Goal: Check status

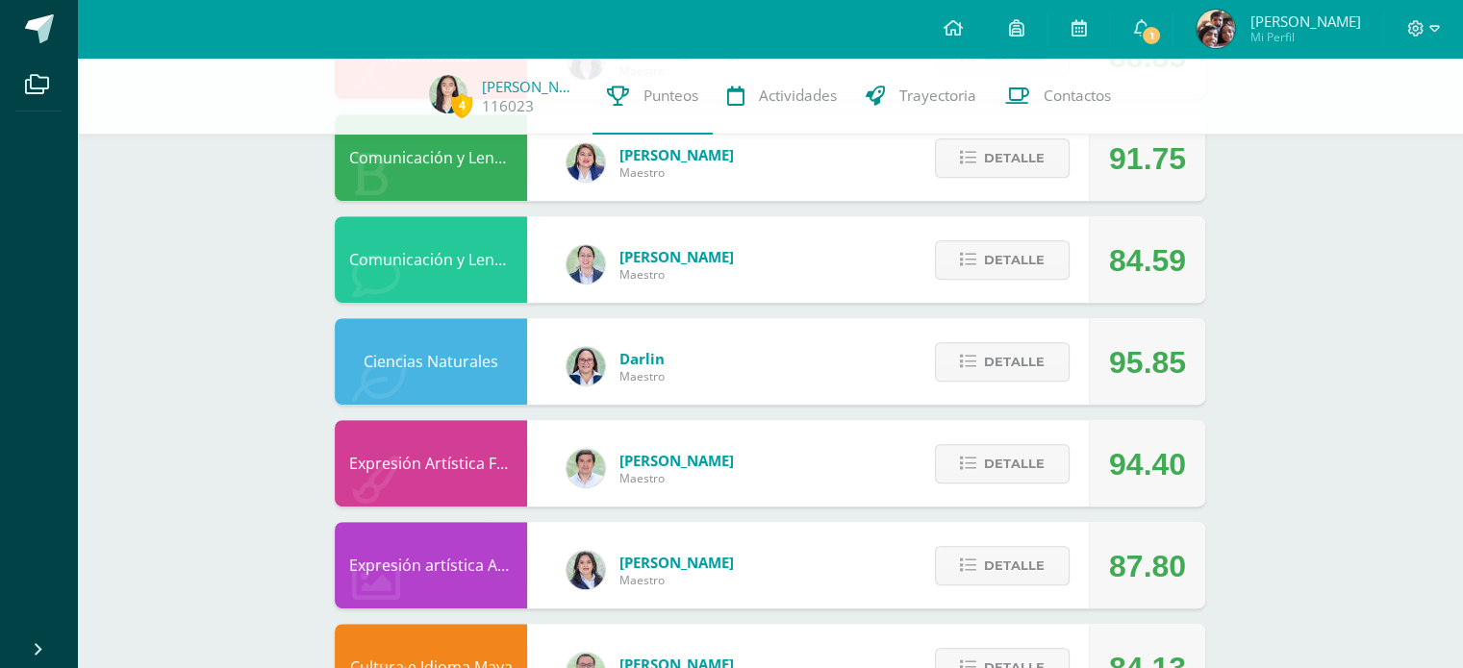
scroll to position [923, 0]
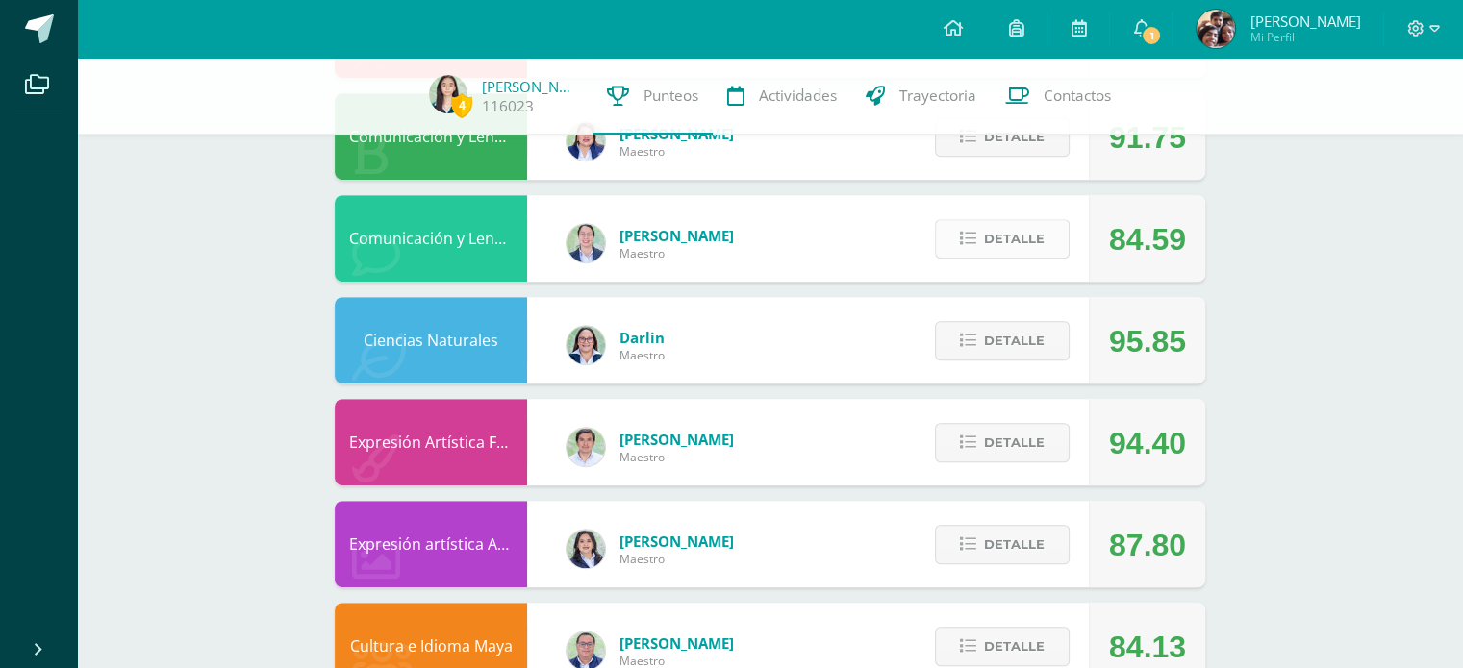
click at [1049, 236] on button "Detalle" at bounding box center [1002, 238] width 135 height 39
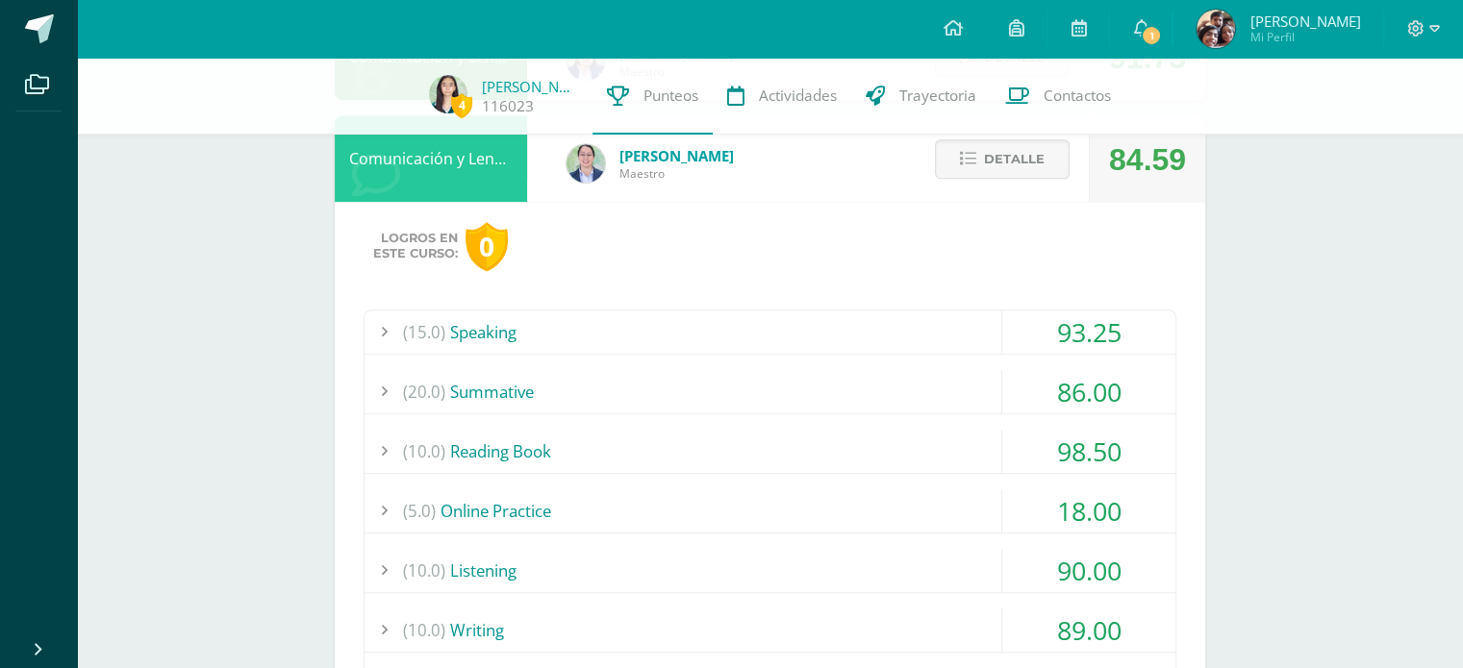
scroll to position [992, 0]
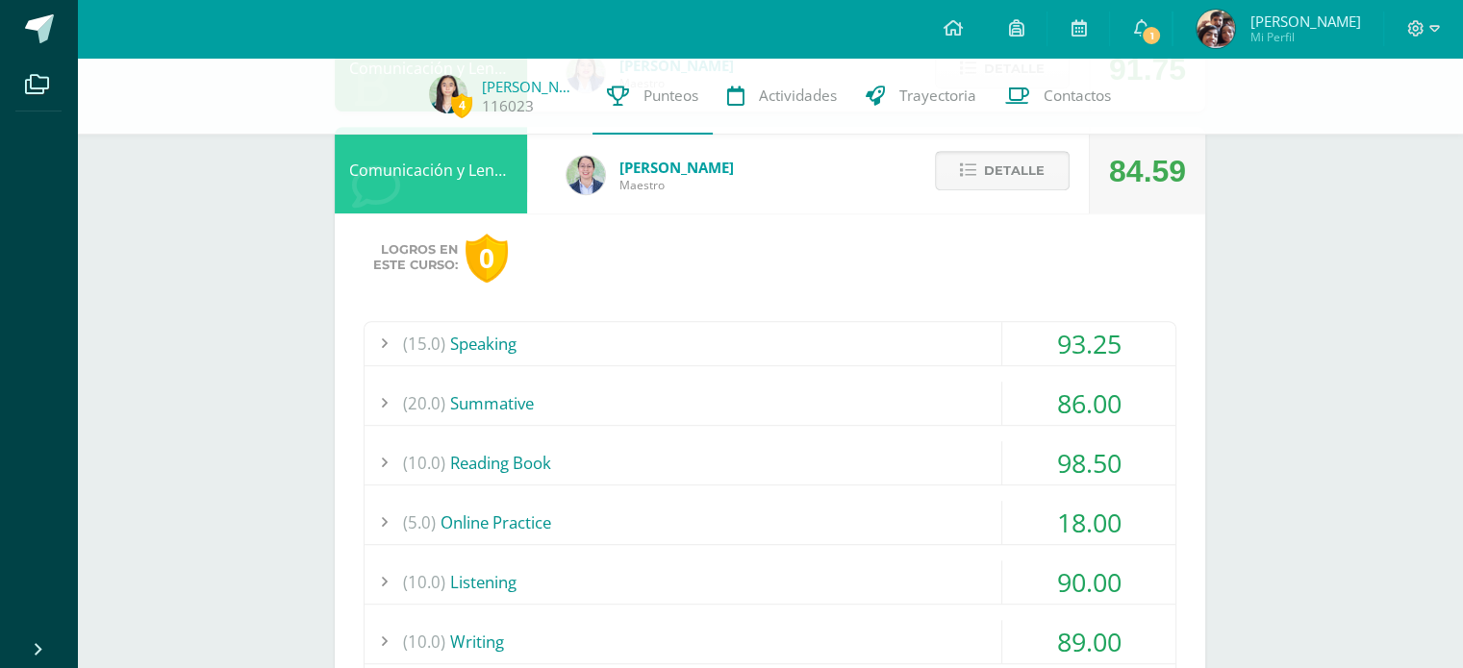
click at [1015, 172] on span "Detalle" at bounding box center [1014, 171] width 61 height 36
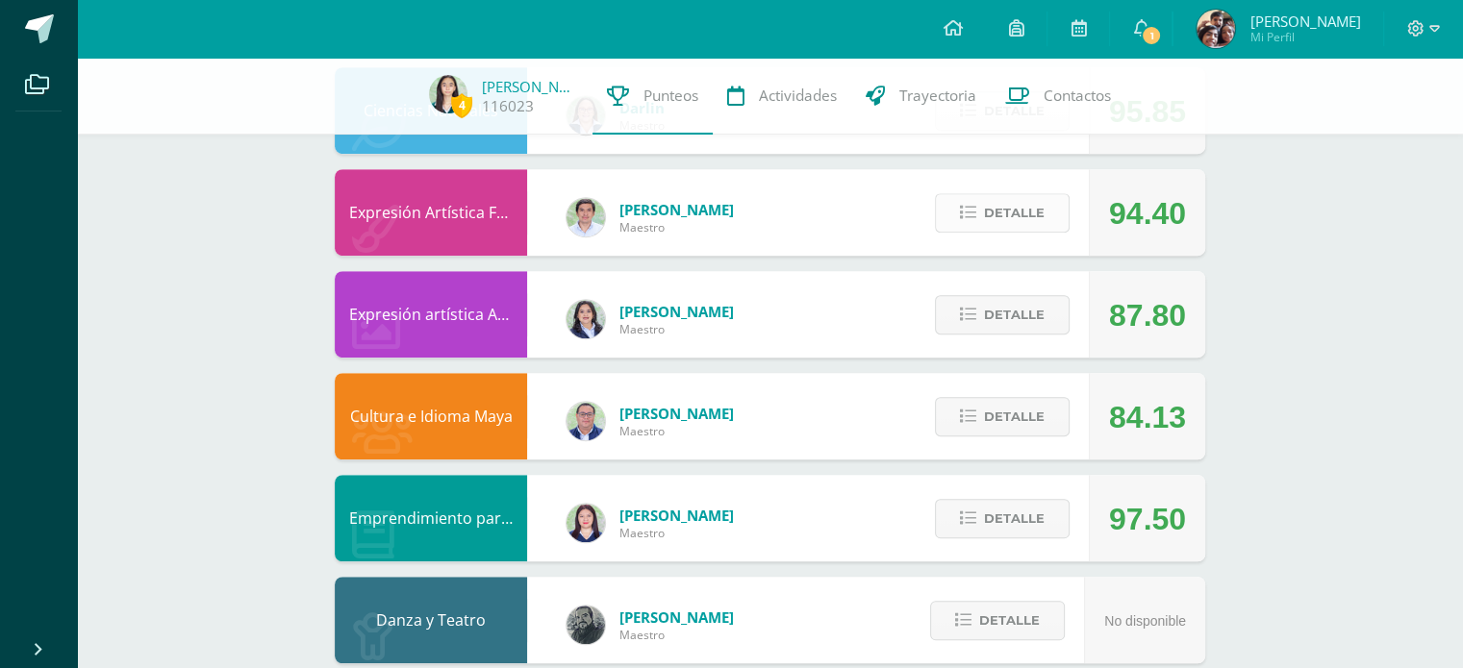
scroll to position [1161, 0]
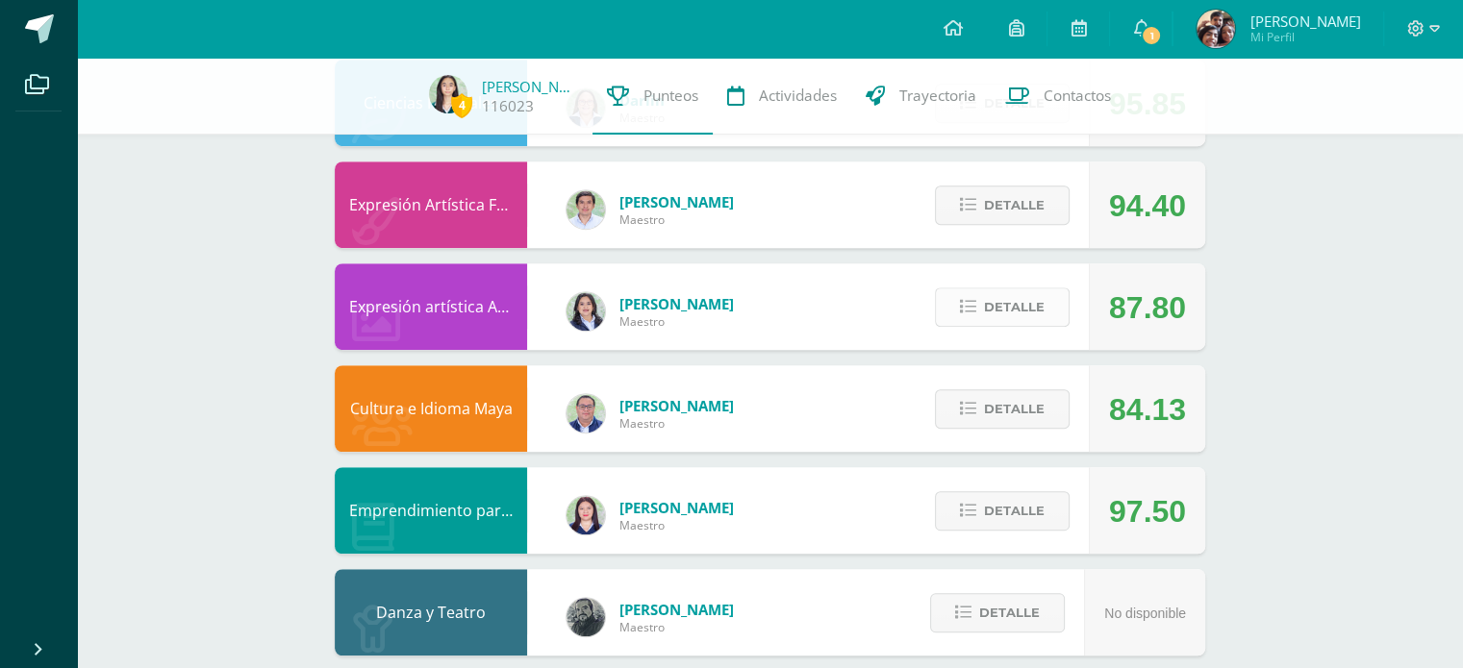
click at [1033, 299] on span "Detalle" at bounding box center [1014, 307] width 61 height 36
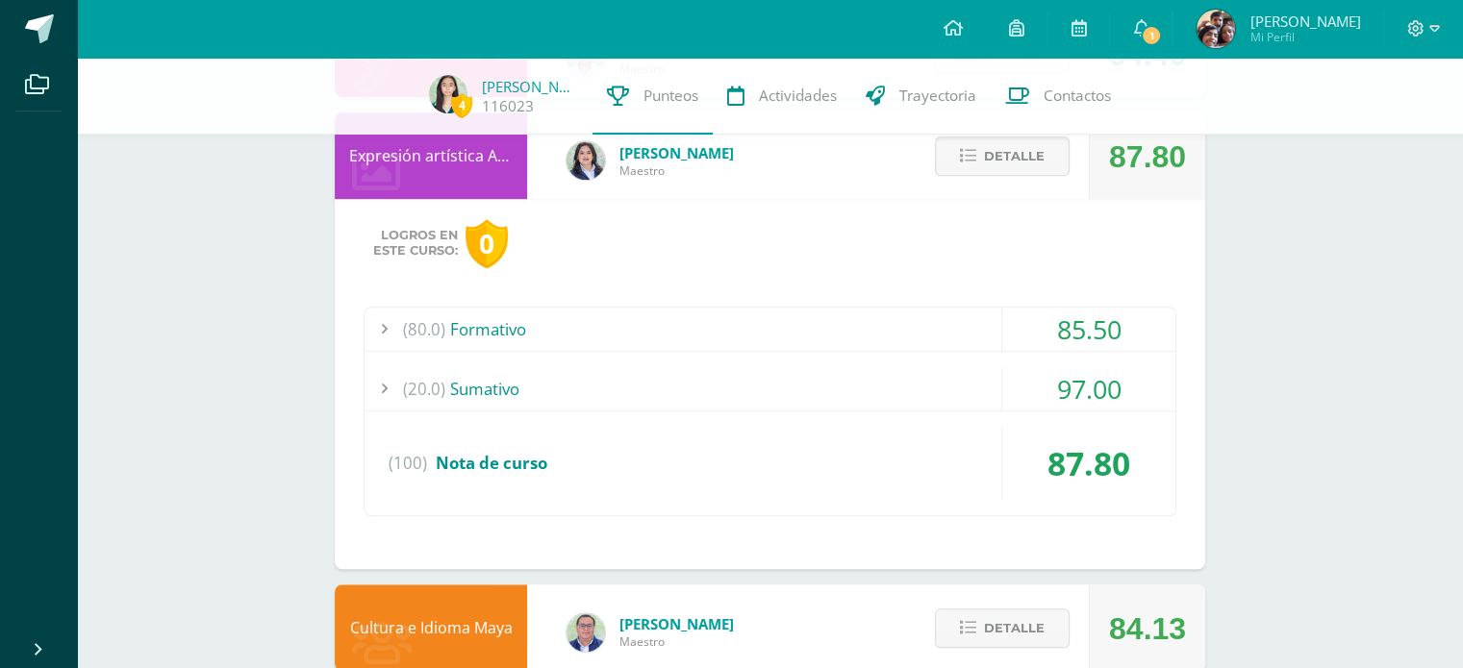
scroll to position [1318, 0]
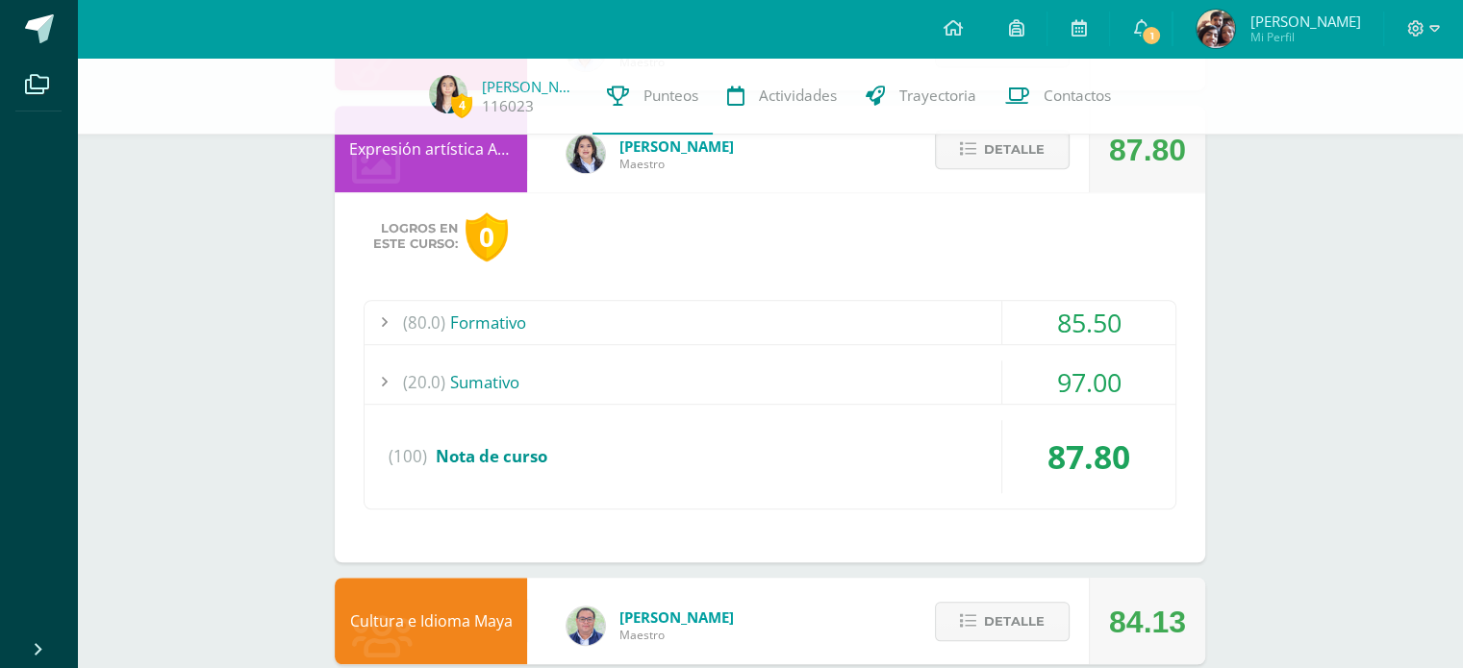
click at [882, 388] on div "(20.0) Sumativo" at bounding box center [769, 382] width 811 height 43
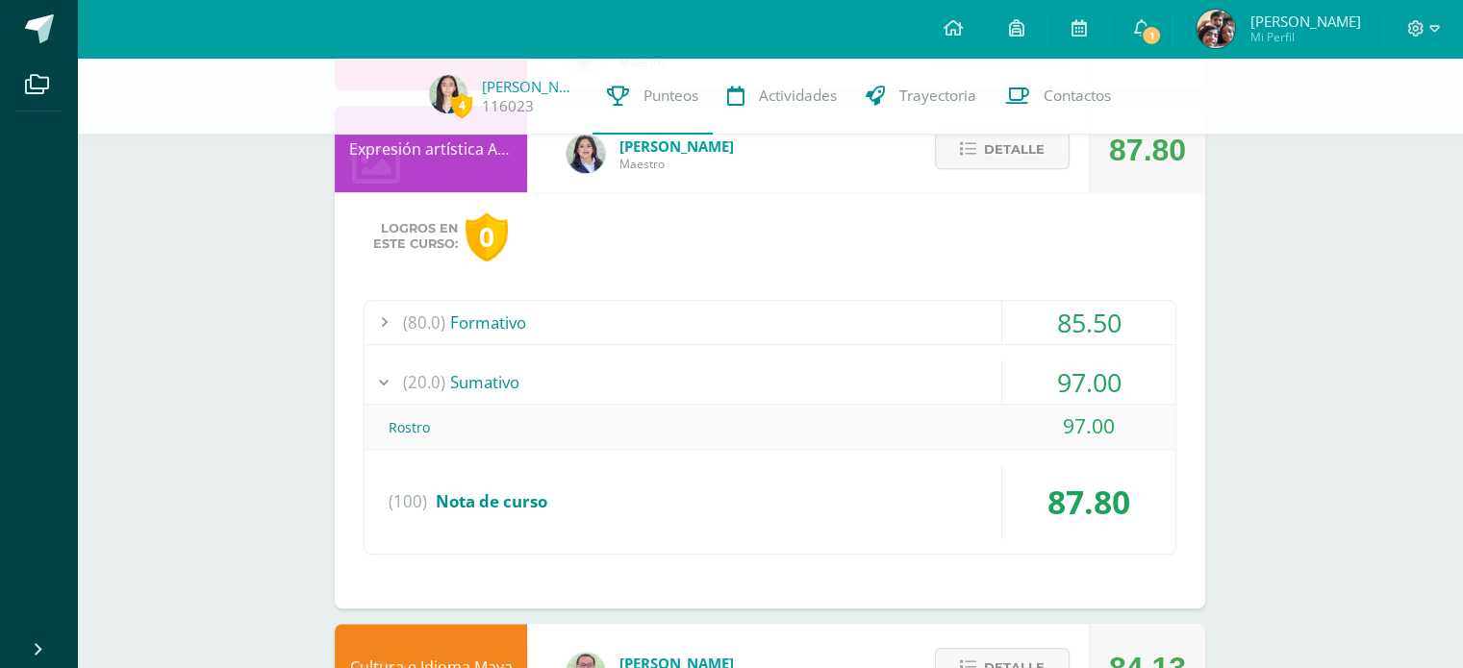
click at [882, 388] on div "(20.0) Sumativo" at bounding box center [769, 382] width 811 height 43
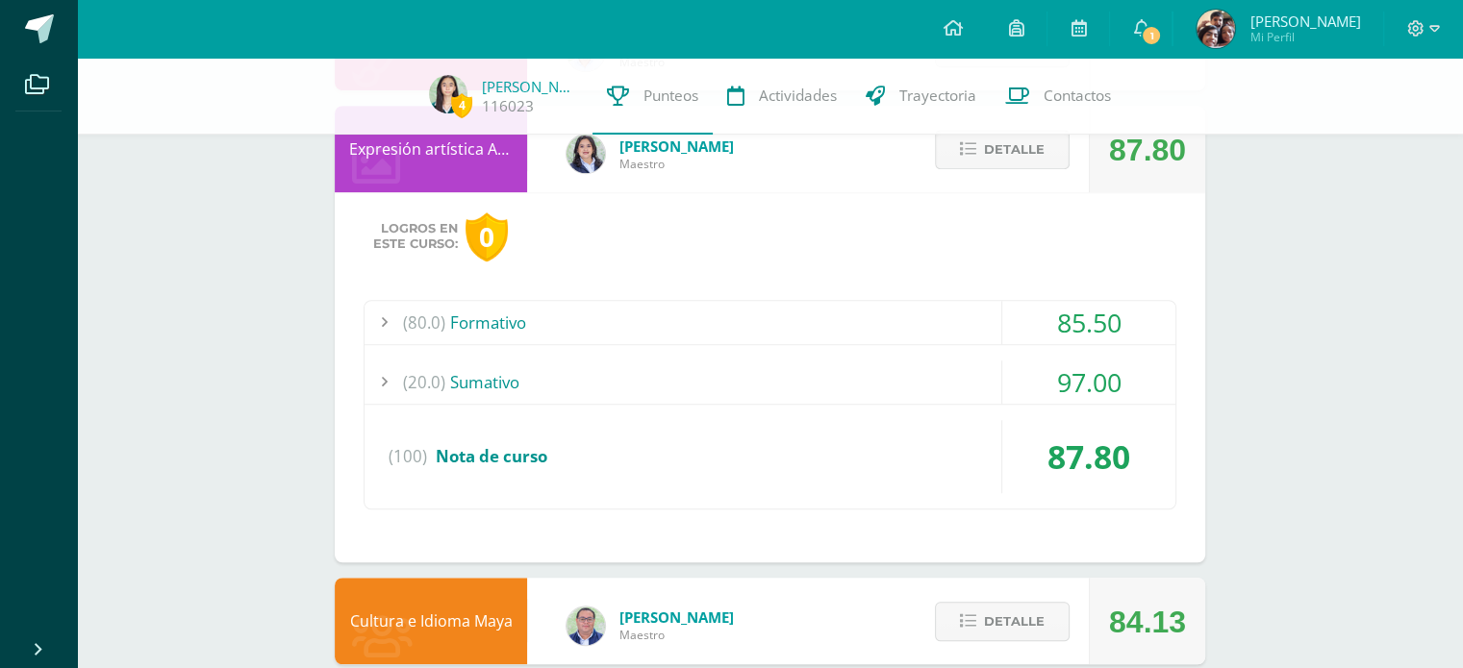
click at [1000, 151] on span "Detalle" at bounding box center [1014, 150] width 61 height 36
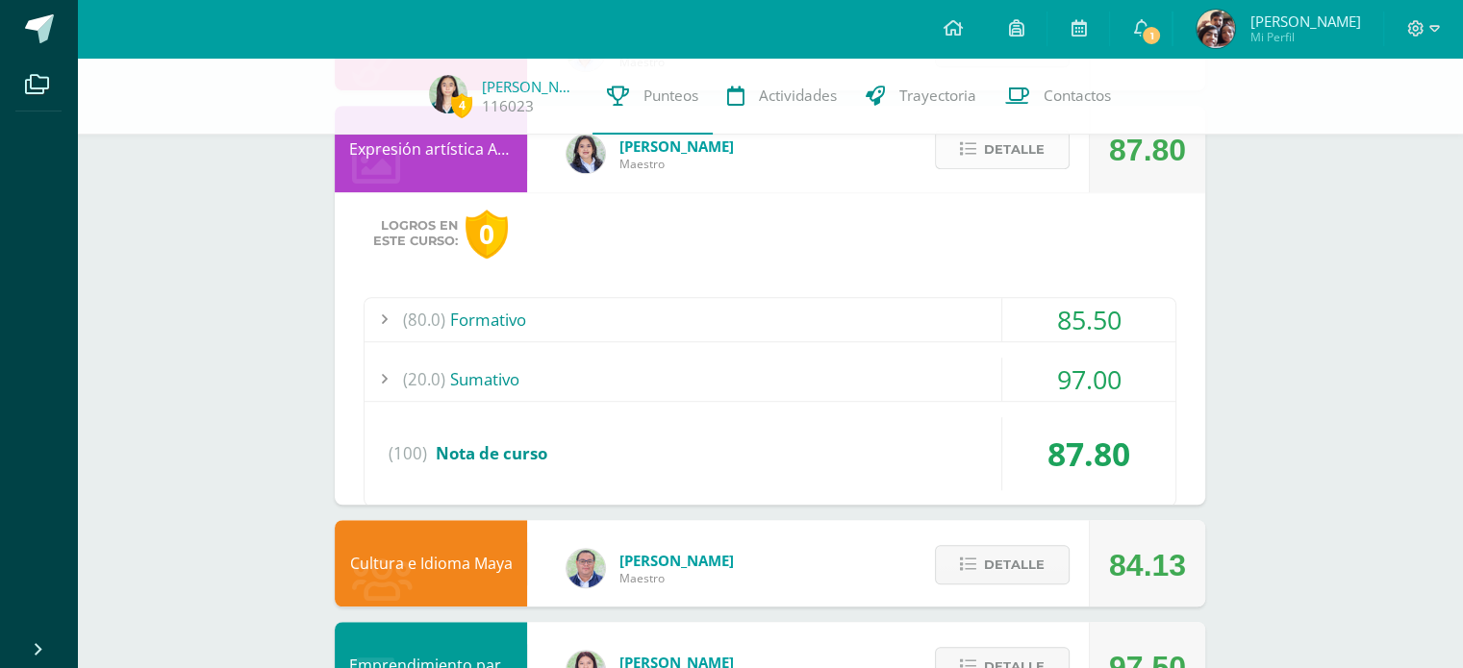
scroll to position [1187, 0]
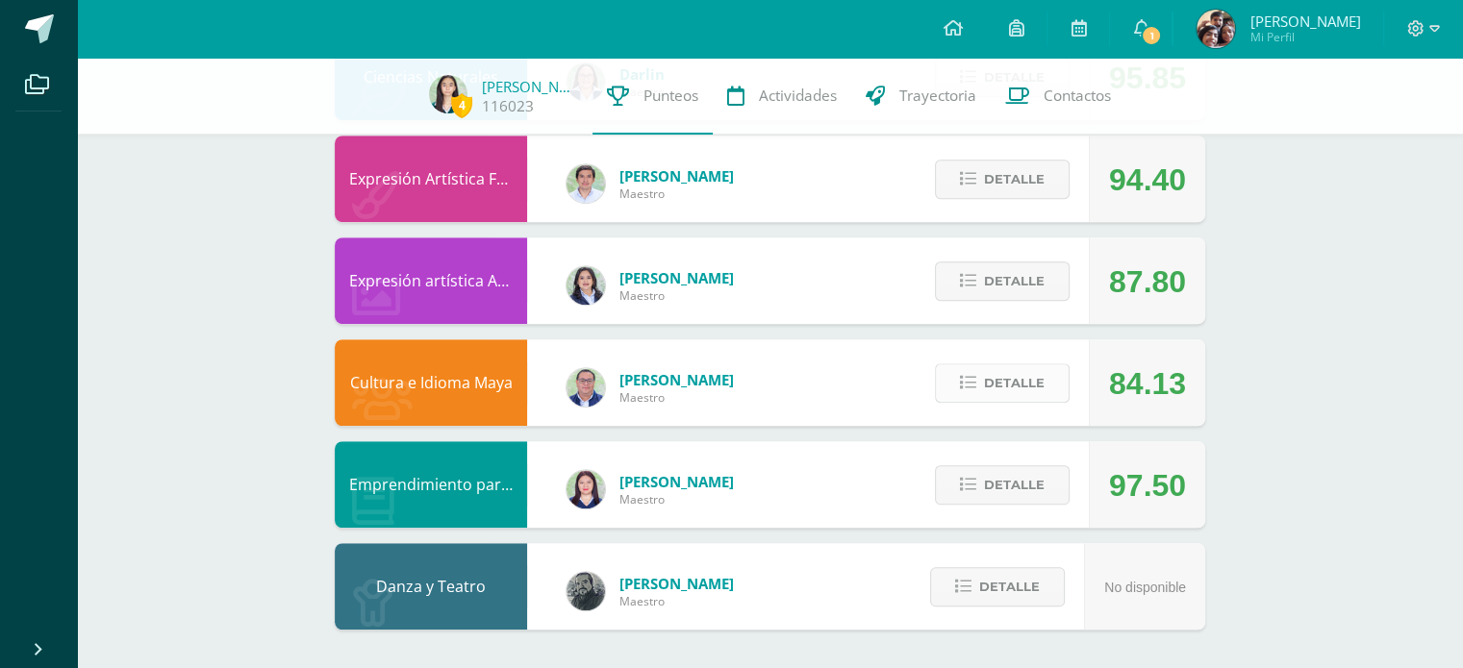
click at [950, 388] on button "Detalle" at bounding box center [1002, 383] width 135 height 39
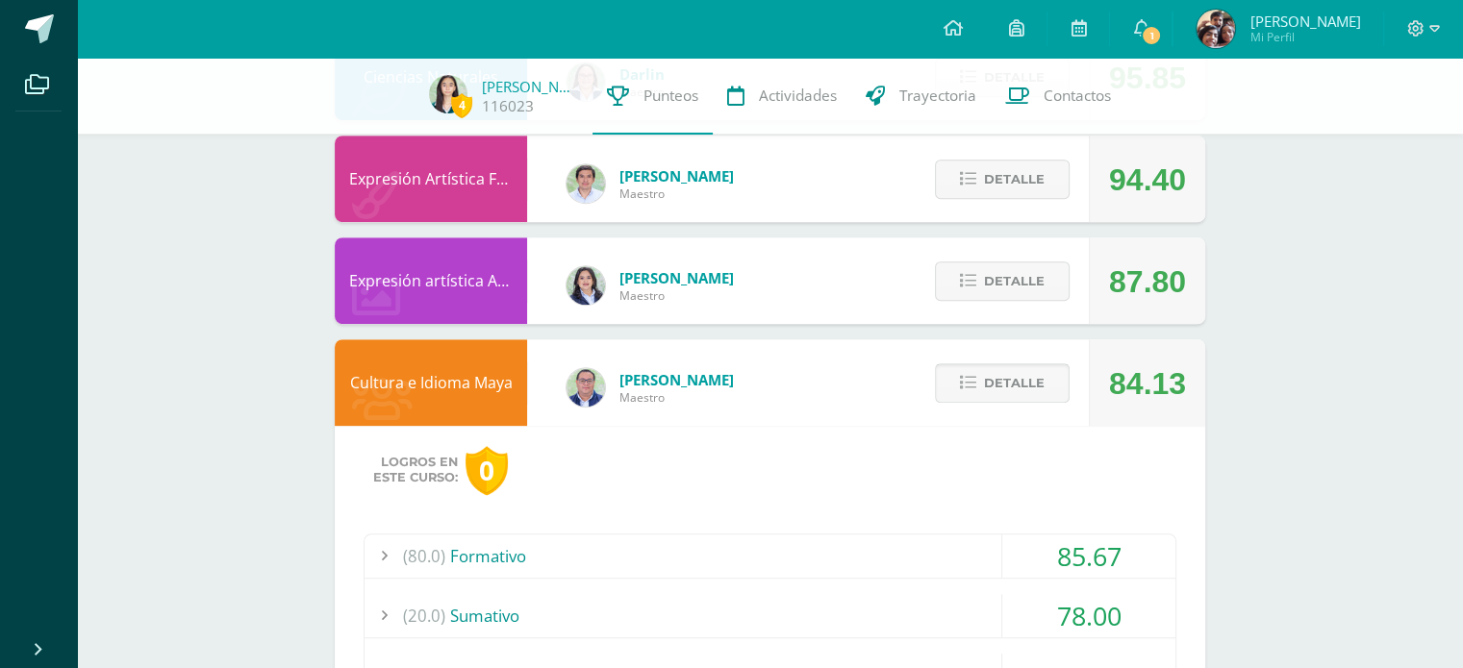
click at [978, 388] on button "Detalle" at bounding box center [1002, 383] width 135 height 39
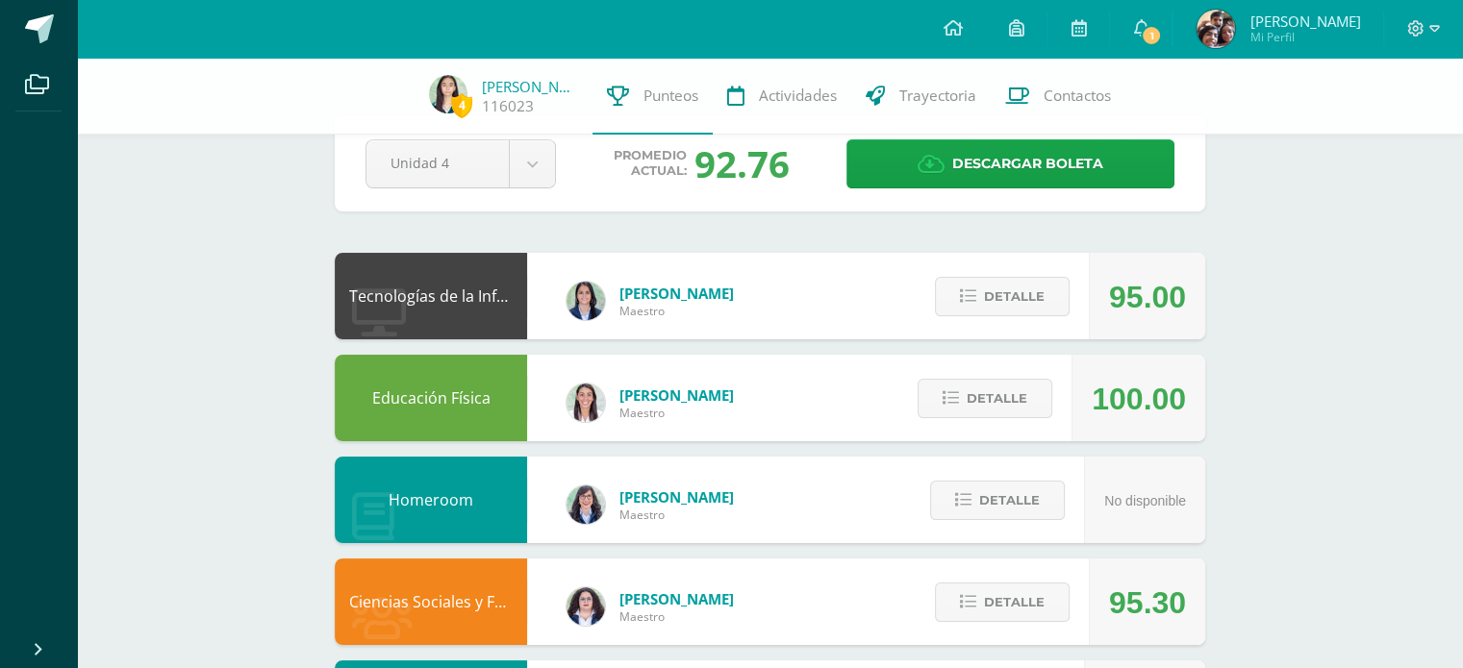
scroll to position [0, 0]
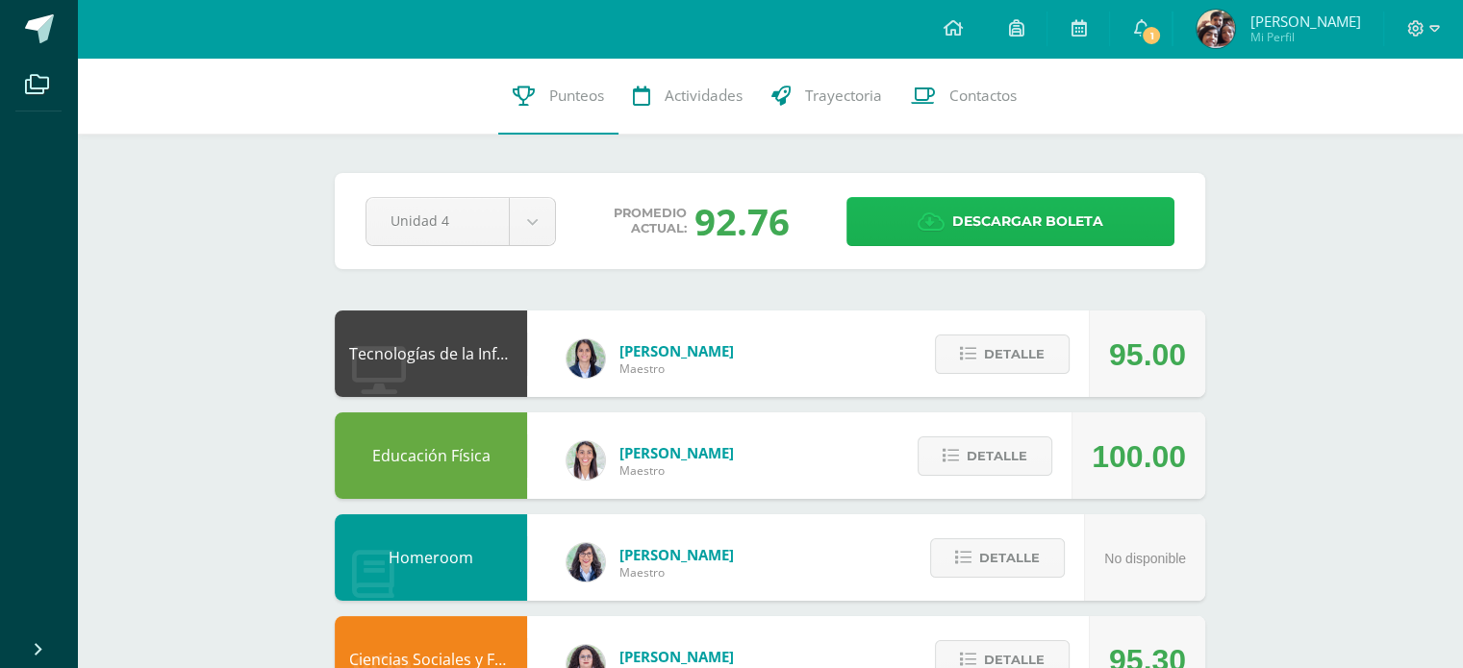
click at [952, 214] on span "Descargar boleta" at bounding box center [1027, 221] width 151 height 47
